Goal: Information Seeking & Learning: Learn about a topic

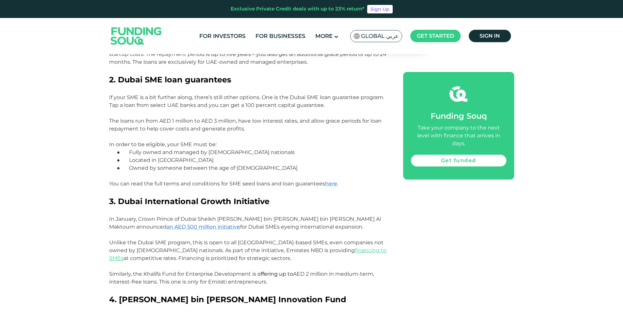
scroll to position [621, 0]
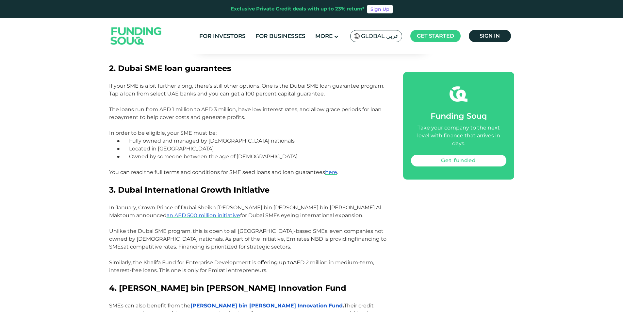
click at [307, 236] on link "financing to SMEs" at bounding box center [248, 243] width 278 height 14
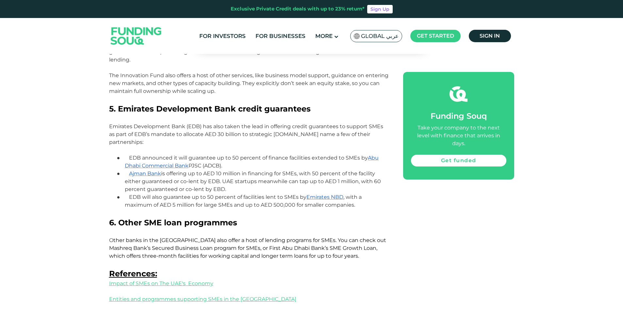
scroll to position [915, 0]
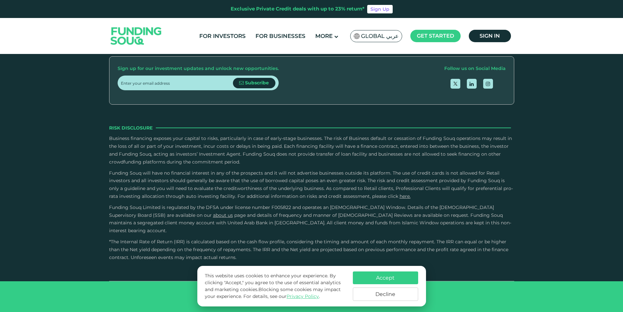
scroll to position [1439, 0]
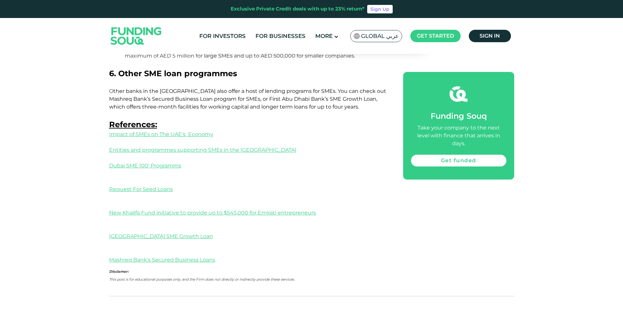
scroll to position [1025, 0]
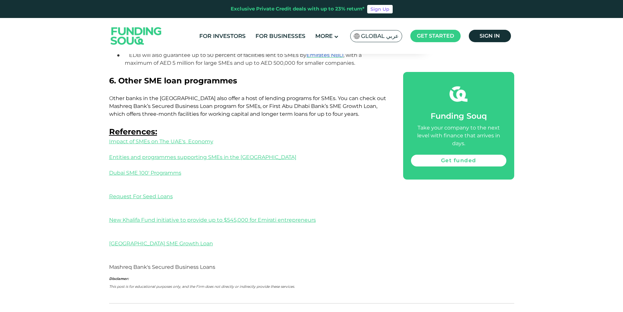
click at [151, 264] on link "Mashreq Bank's Secured Business Loans" at bounding box center [162, 267] width 106 height 6
click at [155, 154] on link "Entities and programmes supporting SMEs in the [GEOGRAPHIC_DATA]" at bounding box center [202, 157] width 187 height 6
click at [130, 170] on span "Dubai SME 100' Programms" at bounding box center [145, 173] width 72 height 6
click at [124, 193] on link "Request For Seed Loans" at bounding box center [141, 196] width 64 height 6
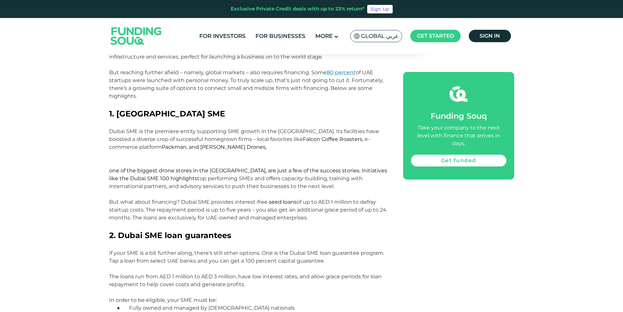
scroll to position [458, 0]
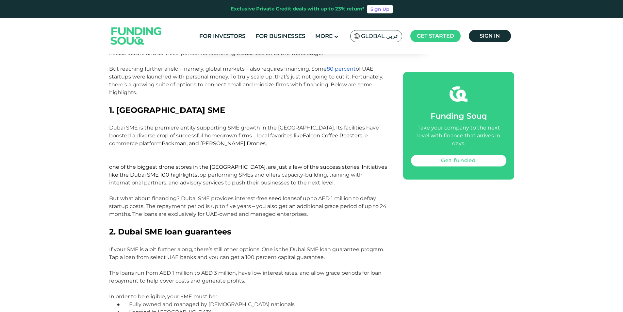
click at [180, 153] on p "Dubai SME is the premiere entity supporting SME growth in the UAE. Its faciliti…" at bounding box center [249, 155] width 280 height 63
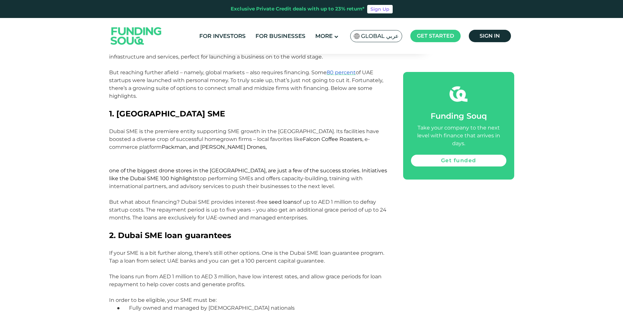
scroll to position [490, 0]
